Goal: Transaction & Acquisition: Download file/media

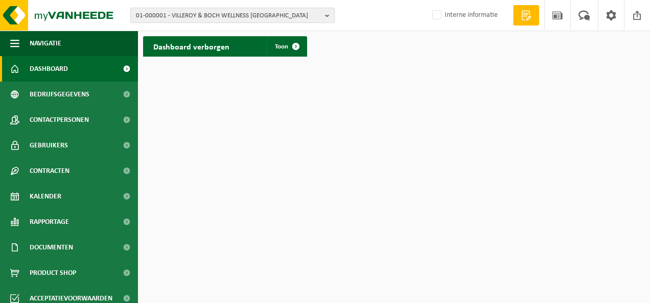
click at [325, 17] on b "button" at bounding box center [329, 15] width 9 height 14
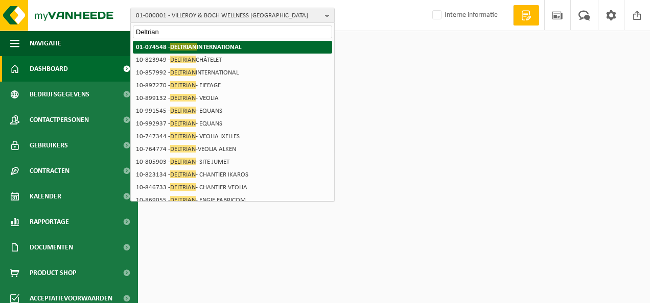
type input "Deltrian"
click at [218, 46] on strong "01-074548 - DELTRIAN INTERNATIONAL" at bounding box center [189, 47] width 106 height 8
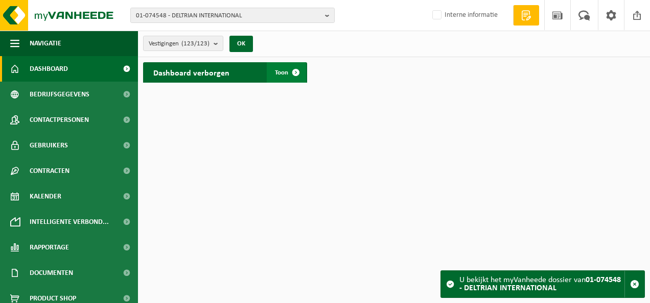
click at [299, 70] on span at bounding box center [295, 72] width 20 height 20
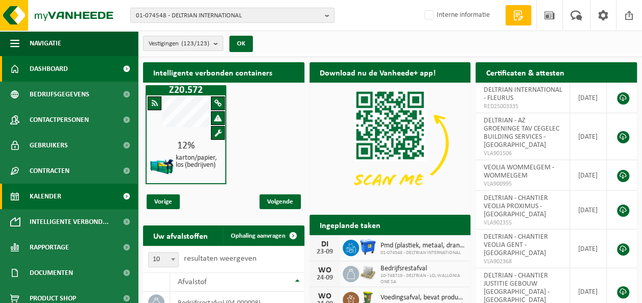
click at [60, 199] on span "Kalender" at bounding box center [46, 197] width 32 height 26
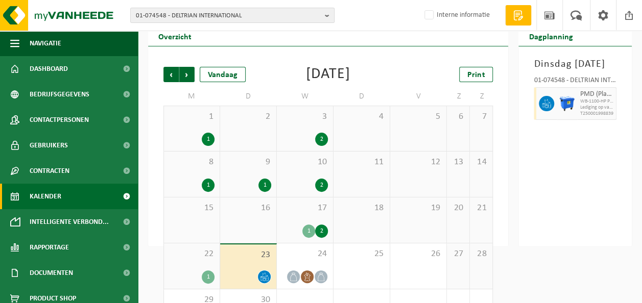
scroll to position [61, 0]
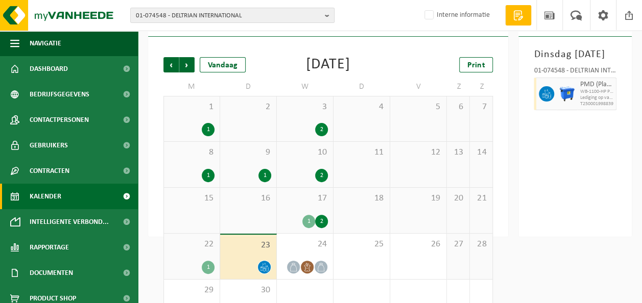
click at [206, 267] on div "1" at bounding box center [208, 267] width 13 height 13
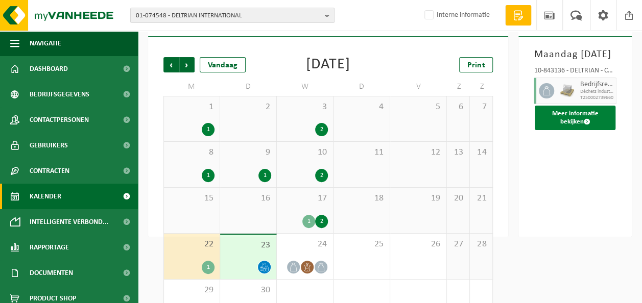
click at [586, 125] on span at bounding box center [587, 121] width 7 height 7
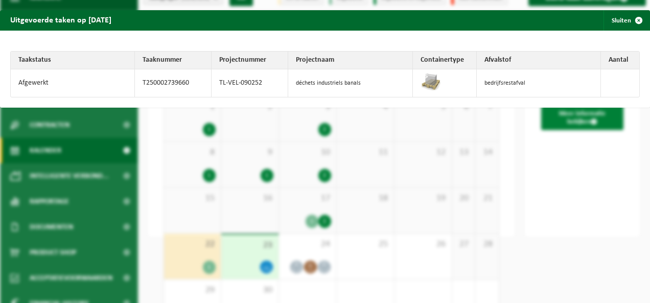
click at [586, 134] on div "Uitgevoerde taken op 2025-09-22 Sluiten Taakstatus Taaknummer Projectnummer Pro…" at bounding box center [325, 151] width 650 height 303
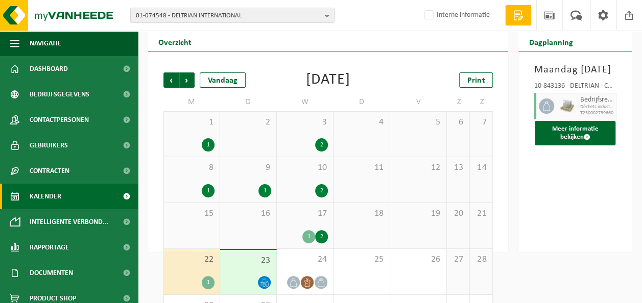
click at [563, 108] on div at bounding box center [567, 106] width 20 height 27
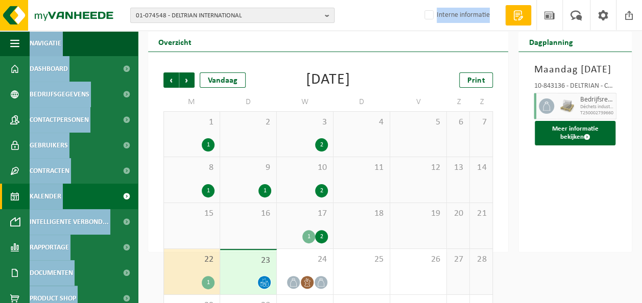
drag, startPoint x: 327, startPoint y: 39, endPoint x: 327, endPoint y: 16, distance: 23.5
click at [327, 16] on div "01-074548 - DELTRIAN INTERNATIONAL 01-074548 - DELTRIAN INTERNATIONAL 10-780995…" at bounding box center [321, 145] width 642 height 382
drag, startPoint x: 327, startPoint y: 16, endPoint x: 428, endPoint y: 28, distance: 101.8
click at [428, 28] on span "Interne informatie" at bounding box center [455, 15] width 89 height 30
click at [330, 14] on b "button" at bounding box center [329, 15] width 9 height 14
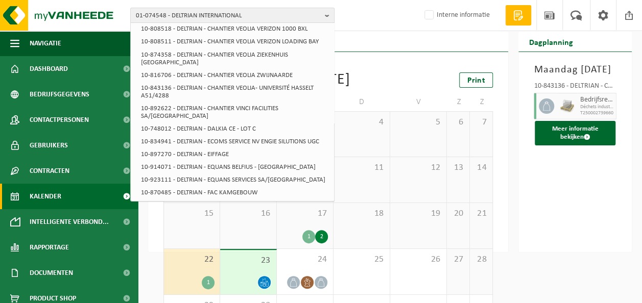
scroll to position [917, 0]
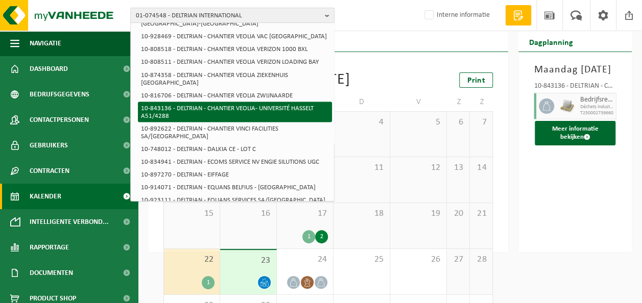
click at [246, 102] on li "10-843136 - DELTRIAN - CHANTIER VEOLIA- UNIVERSITÉ HASSELT A51/4288" at bounding box center [235, 112] width 194 height 20
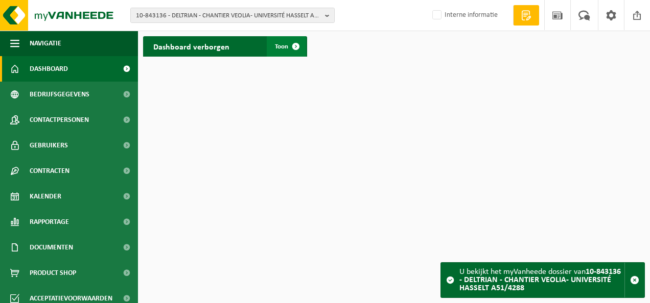
click at [296, 45] on span at bounding box center [295, 46] width 20 height 20
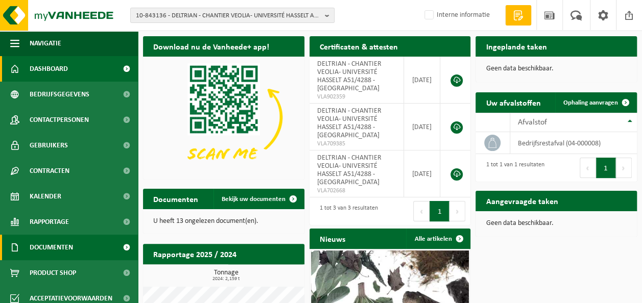
click at [51, 242] on span "Documenten" at bounding box center [51, 248] width 43 height 26
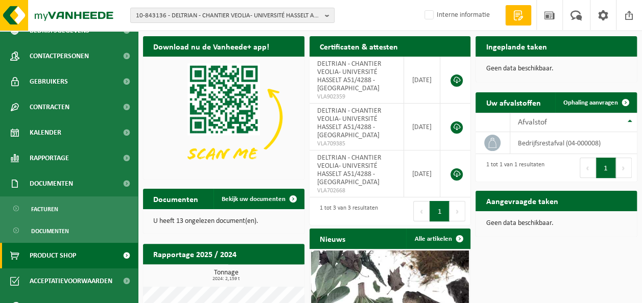
scroll to position [63, 0]
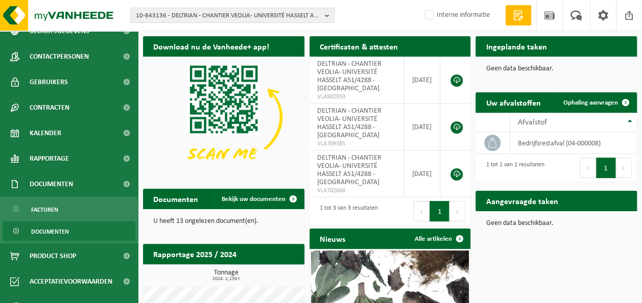
click at [58, 232] on span "Documenten" at bounding box center [50, 231] width 38 height 19
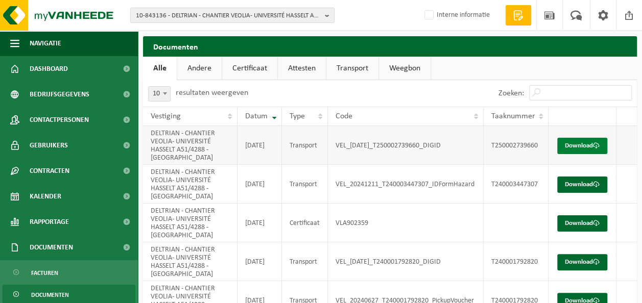
click at [578, 139] on link "Download" at bounding box center [582, 146] width 50 height 16
